Goal: Information Seeking & Learning: Learn about a topic

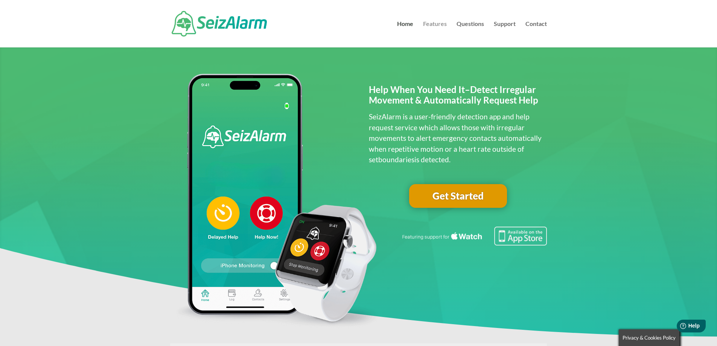
click at [440, 21] on link "Features" at bounding box center [435, 34] width 24 height 26
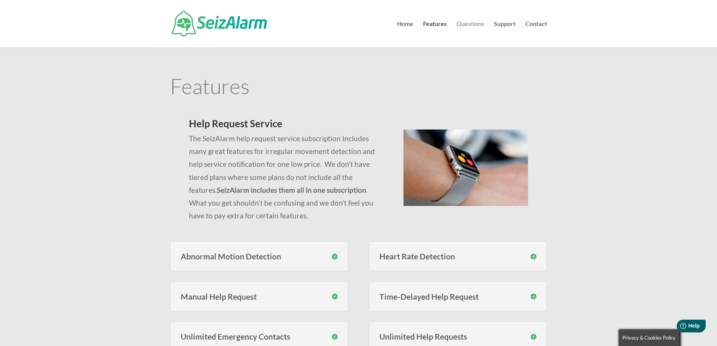
click at [467, 22] on link "Questions" at bounding box center [470, 34] width 27 height 26
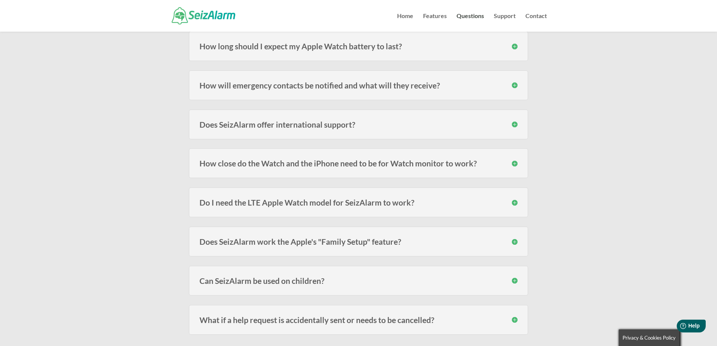
scroll to position [188, 0]
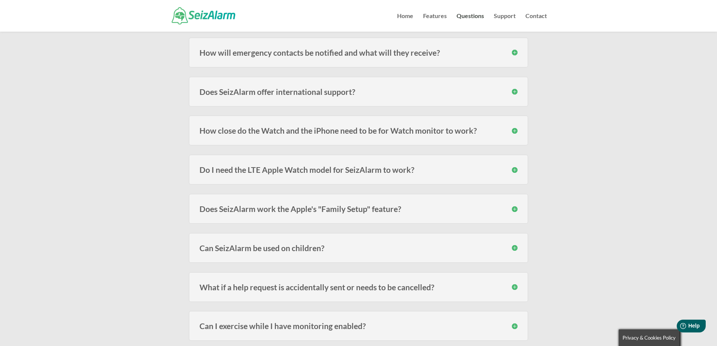
click at [407, 171] on h3 "Do I need the LTE Apple Watch model for SeizAlarm to work?" at bounding box center [359, 170] width 318 height 8
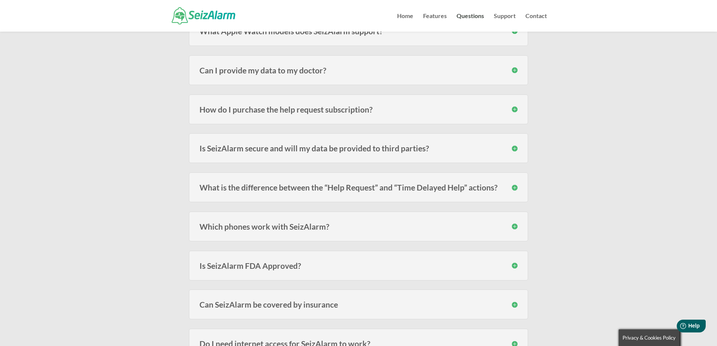
scroll to position [715, 0]
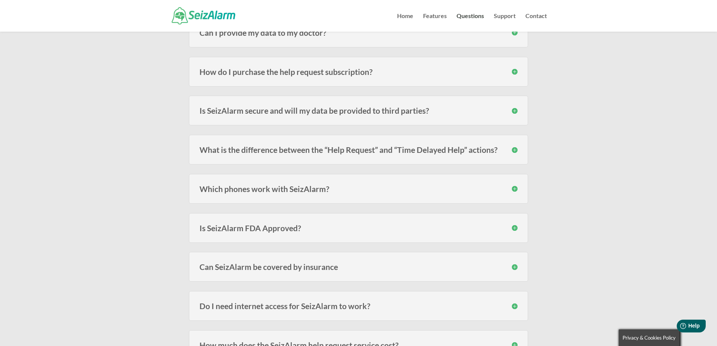
click at [361, 184] on div "Which phones work with SeizAlarm? Currently we have support for the iPhone SE (…" at bounding box center [358, 189] width 339 height 30
click at [513, 189] on h3 "Which phones work with SeizAlarm?" at bounding box center [359, 189] width 318 height 8
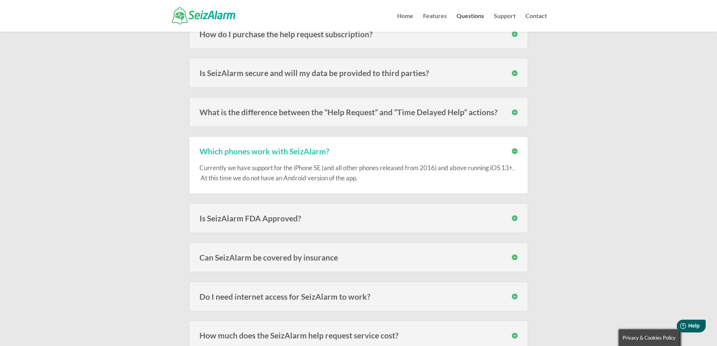
scroll to position [791, 0]
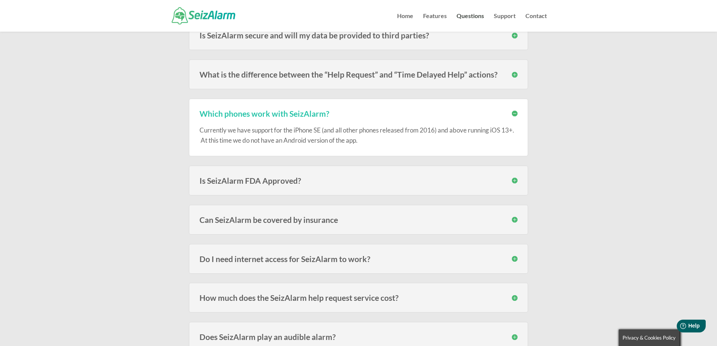
click at [344, 177] on h3 "Is SeizAlarm FDA Approved?" at bounding box center [359, 181] width 318 height 8
